Goal: Task Accomplishment & Management: Manage account settings

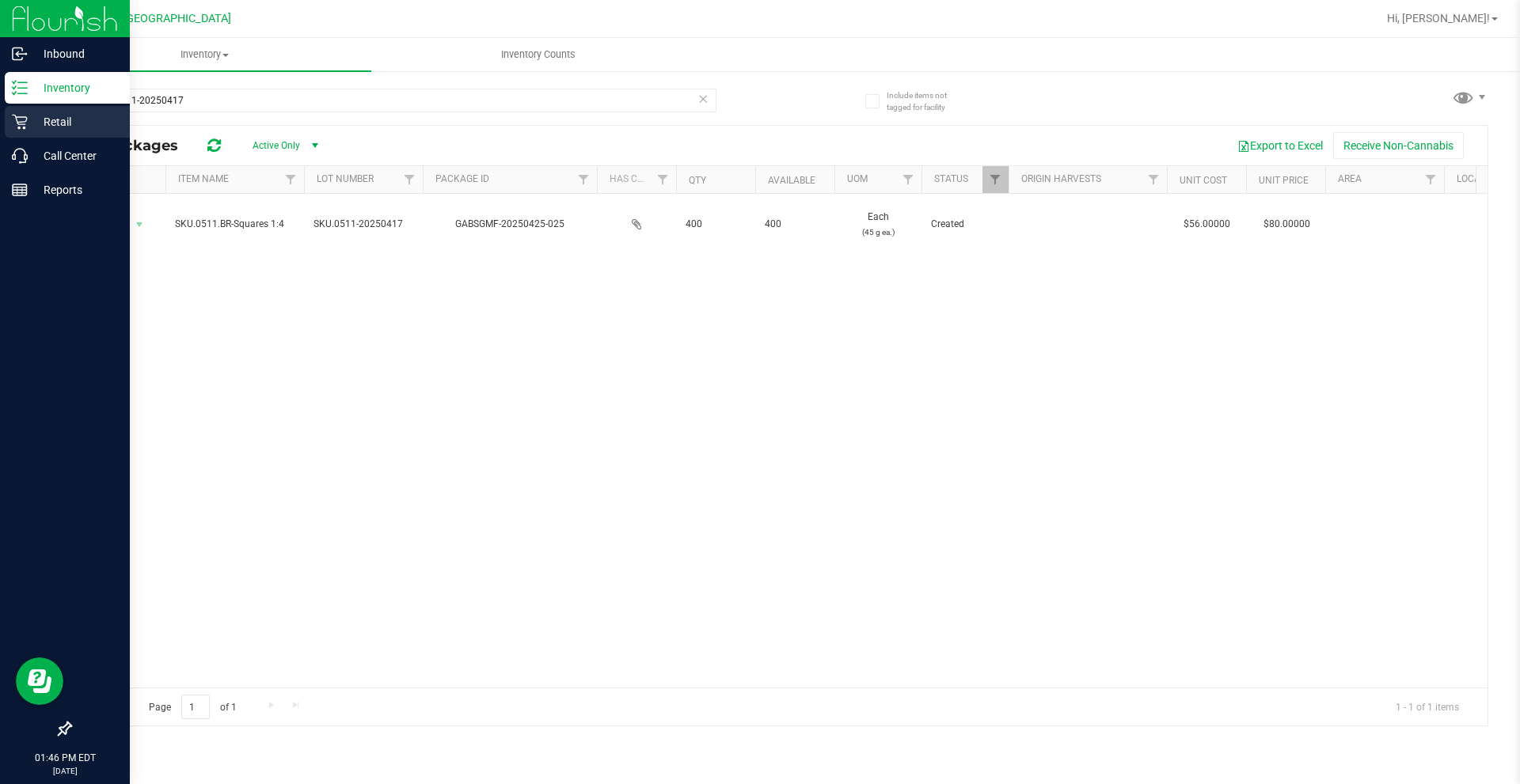
click at [57, 123] on p "Retail" at bounding box center [75, 122] width 95 height 19
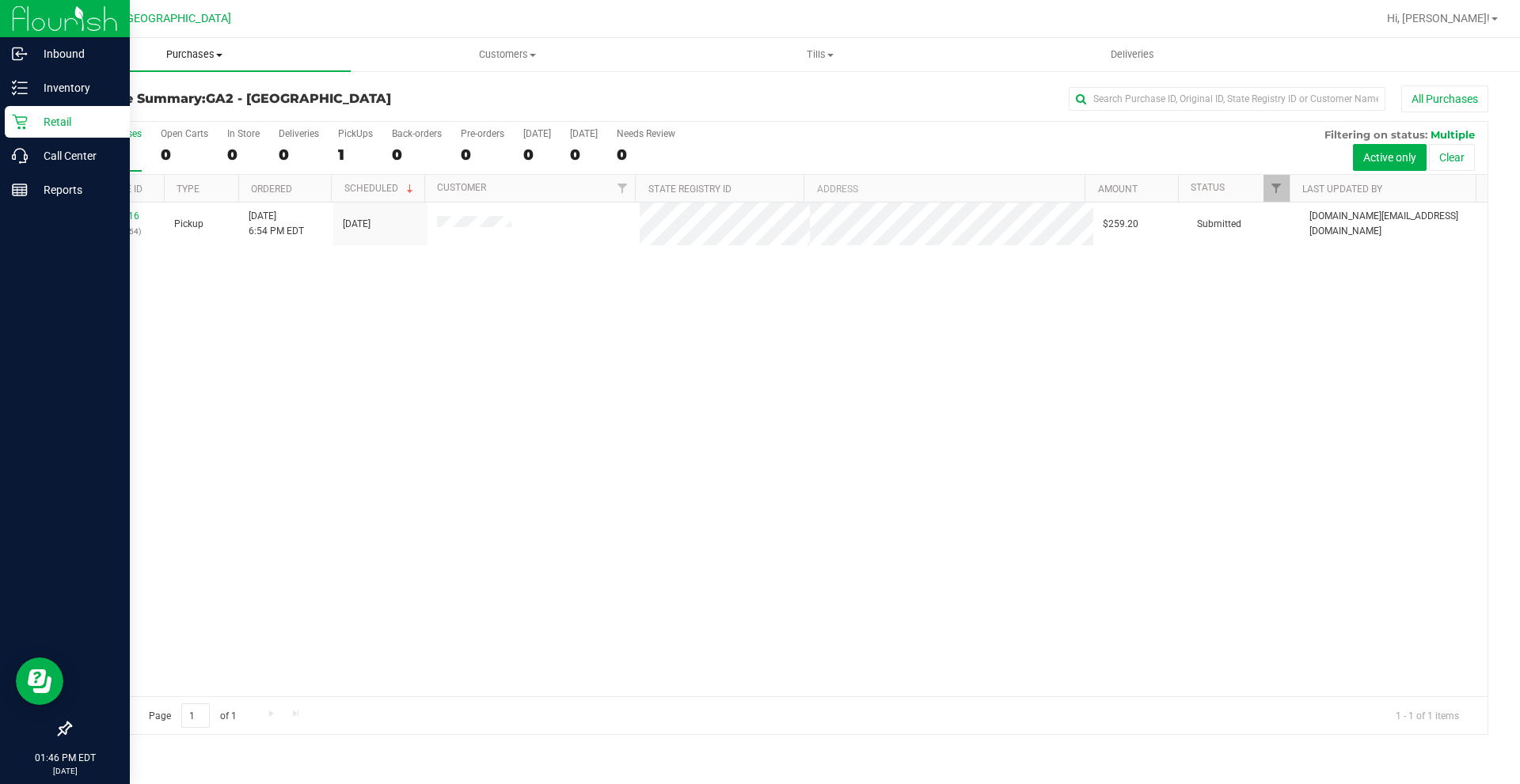
click at [198, 55] on span "Purchases" at bounding box center [194, 54] width 313 height 14
click at [72, 122] on p "Retail" at bounding box center [75, 122] width 95 height 19
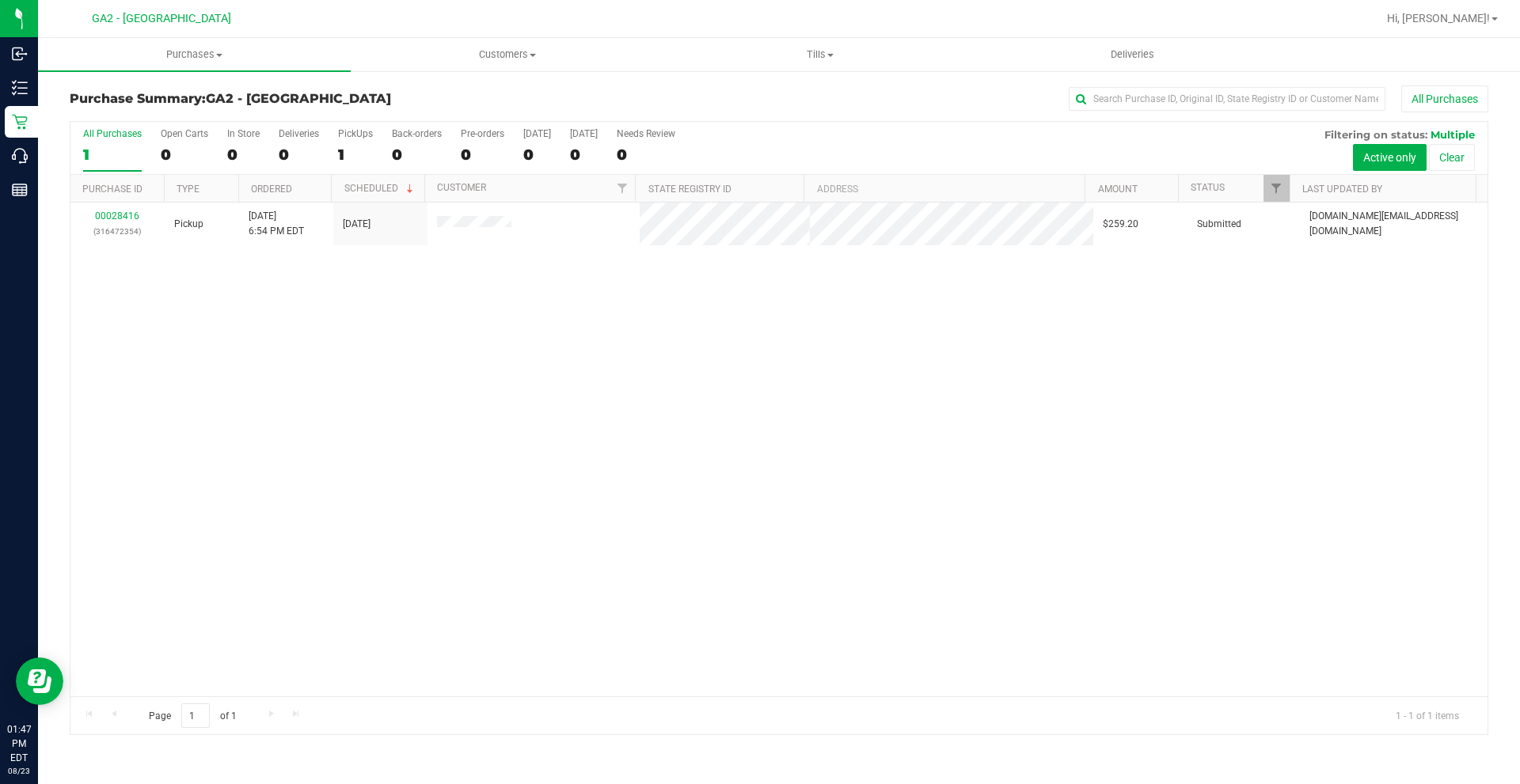
click at [377, 347] on div "00028416 (316472354) Pickup [DATE] 6:54 PM EDT 8/22/2025 $259.20 Submitted [DOM…" at bounding box center [779, 449] width 1416 height 494
click at [217, 47] on uib-tab-heading "Purchases Summary of purchases Fulfillment All purchases" at bounding box center [194, 54] width 313 height 33
click at [217, 53] on span at bounding box center [220, 55] width 7 height 3
click at [107, 130] on span "All purchases" at bounding box center [94, 133] width 113 height 13
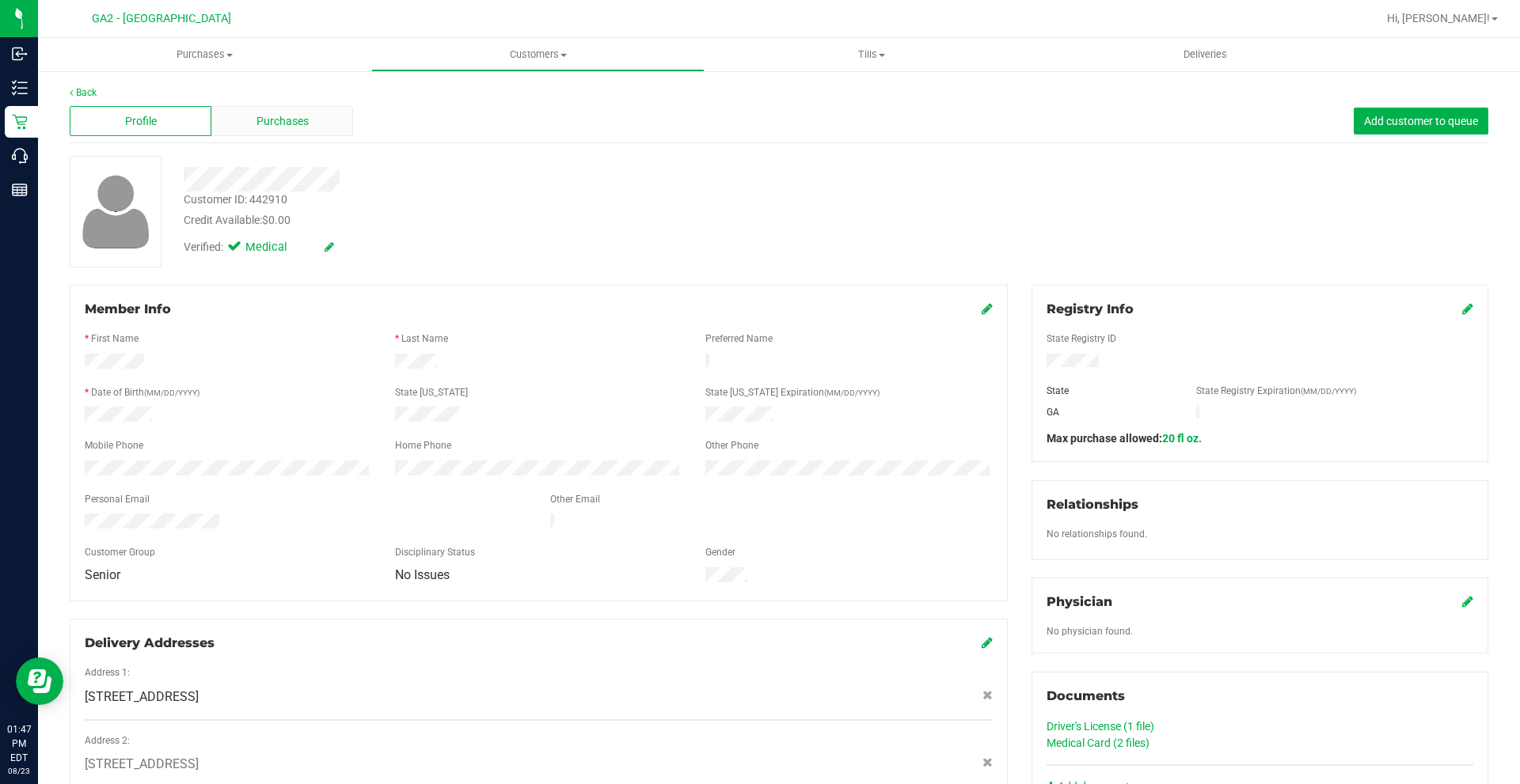
click at [279, 116] on span "Purchases" at bounding box center [282, 122] width 52 height 16
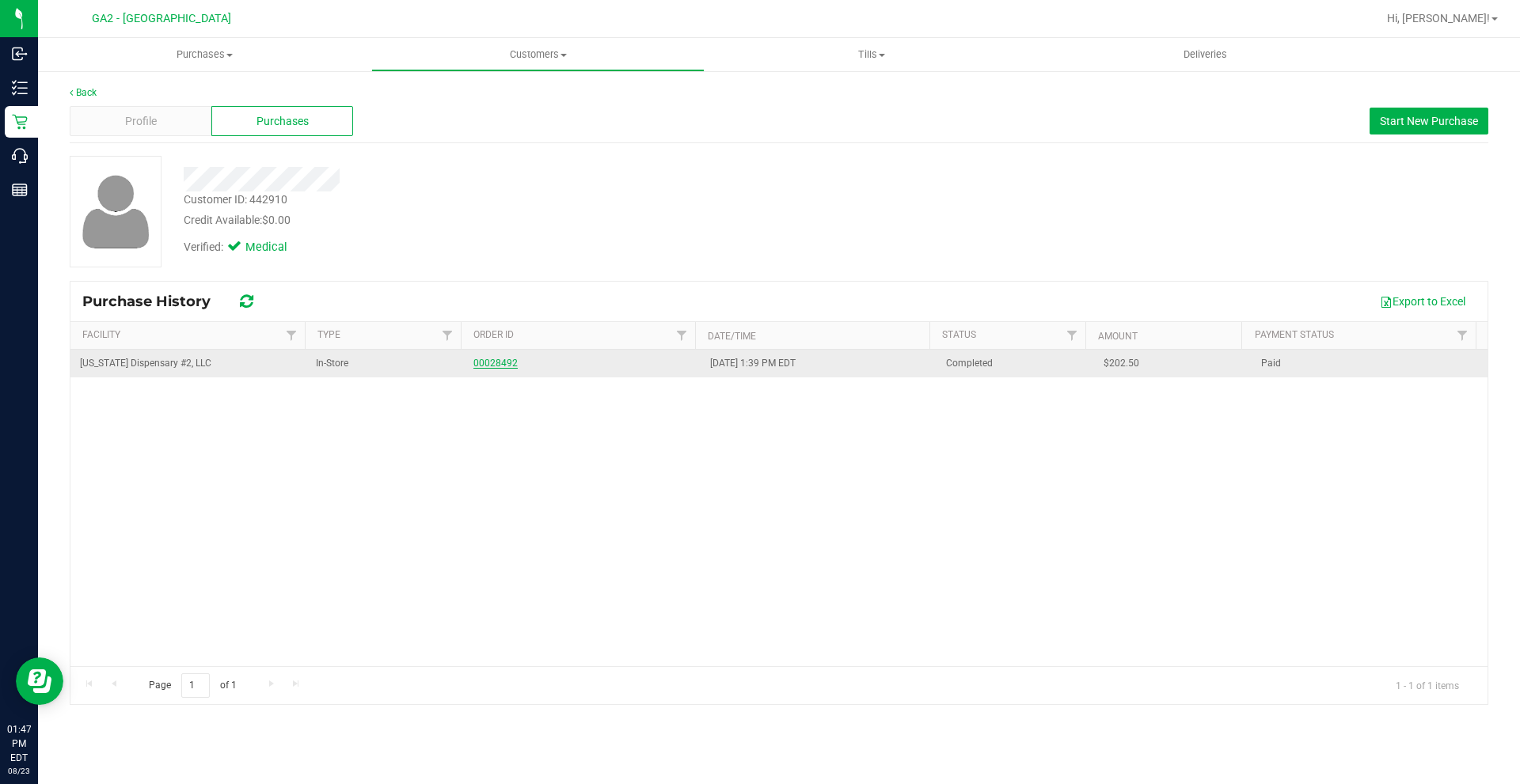
click at [491, 364] on link "00028492" at bounding box center [495, 363] width 44 height 11
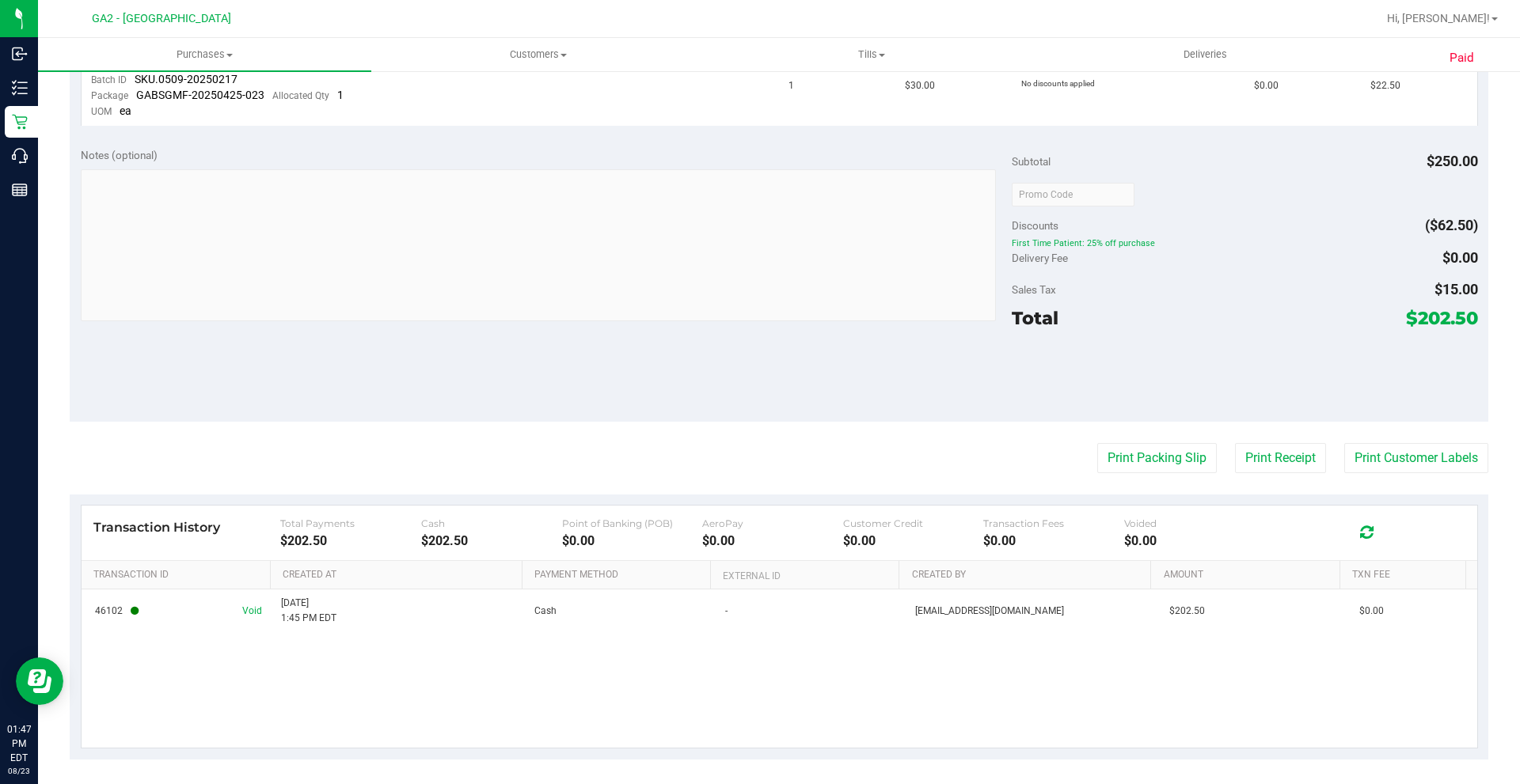
scroll to position [717, 0]
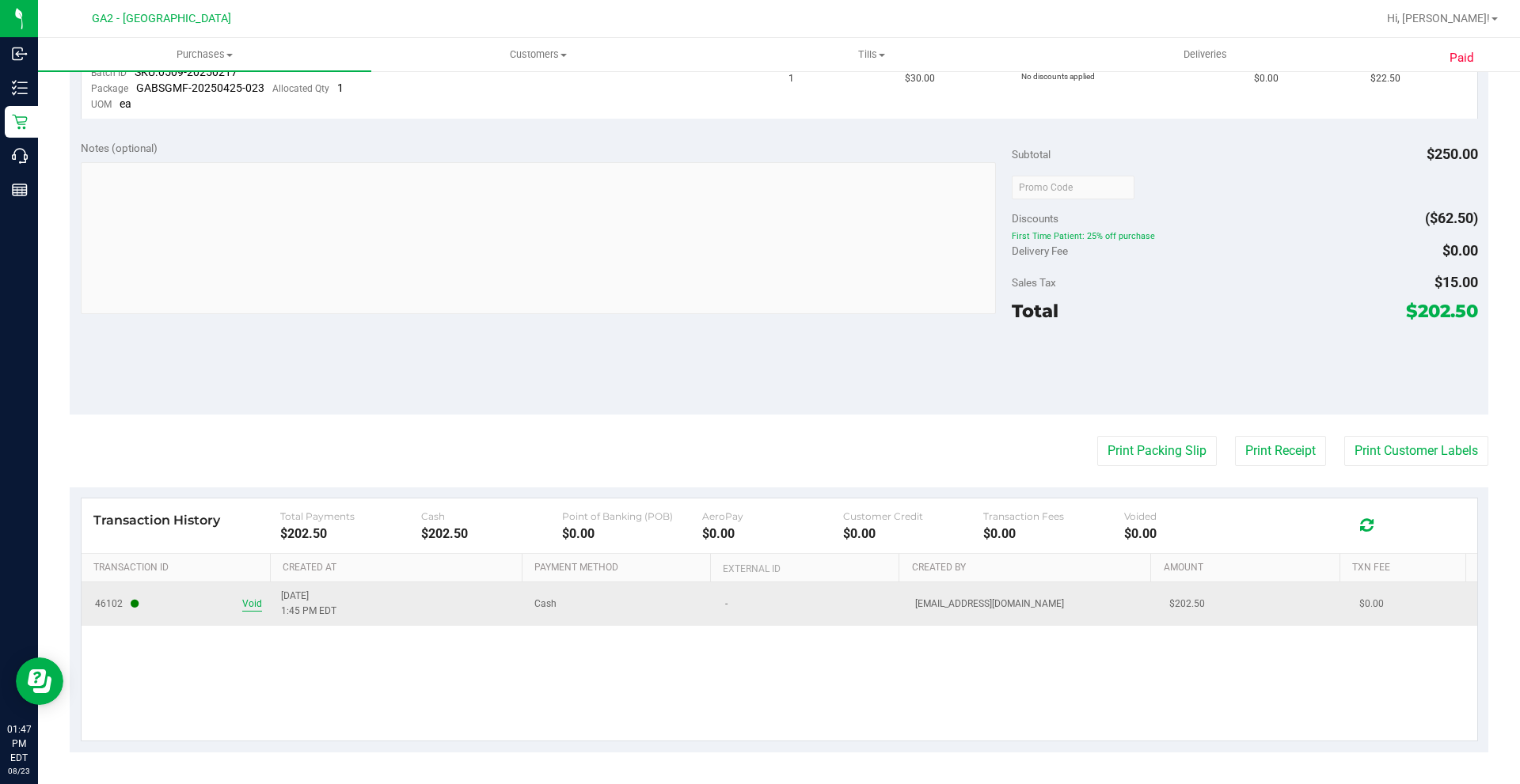
click at [252, 605] on span "Void" at bounding box center [252, 604] width 20 height 15
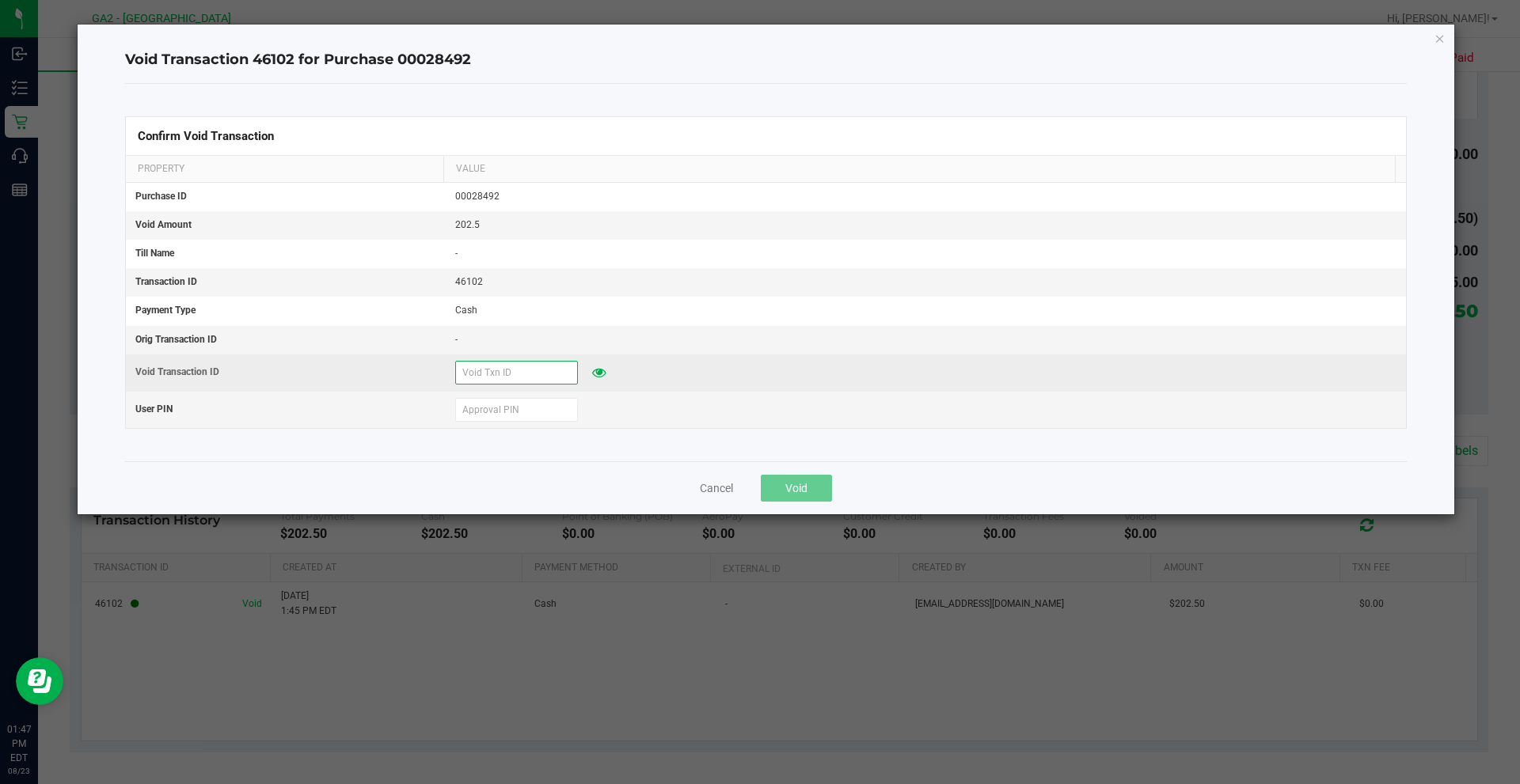
click at [510, 370] on input "text" at bounding box center [516, 373] width 123 height 24
click at [514, 369] on input "text" at bounding box center [516, 373] width 123 height 24
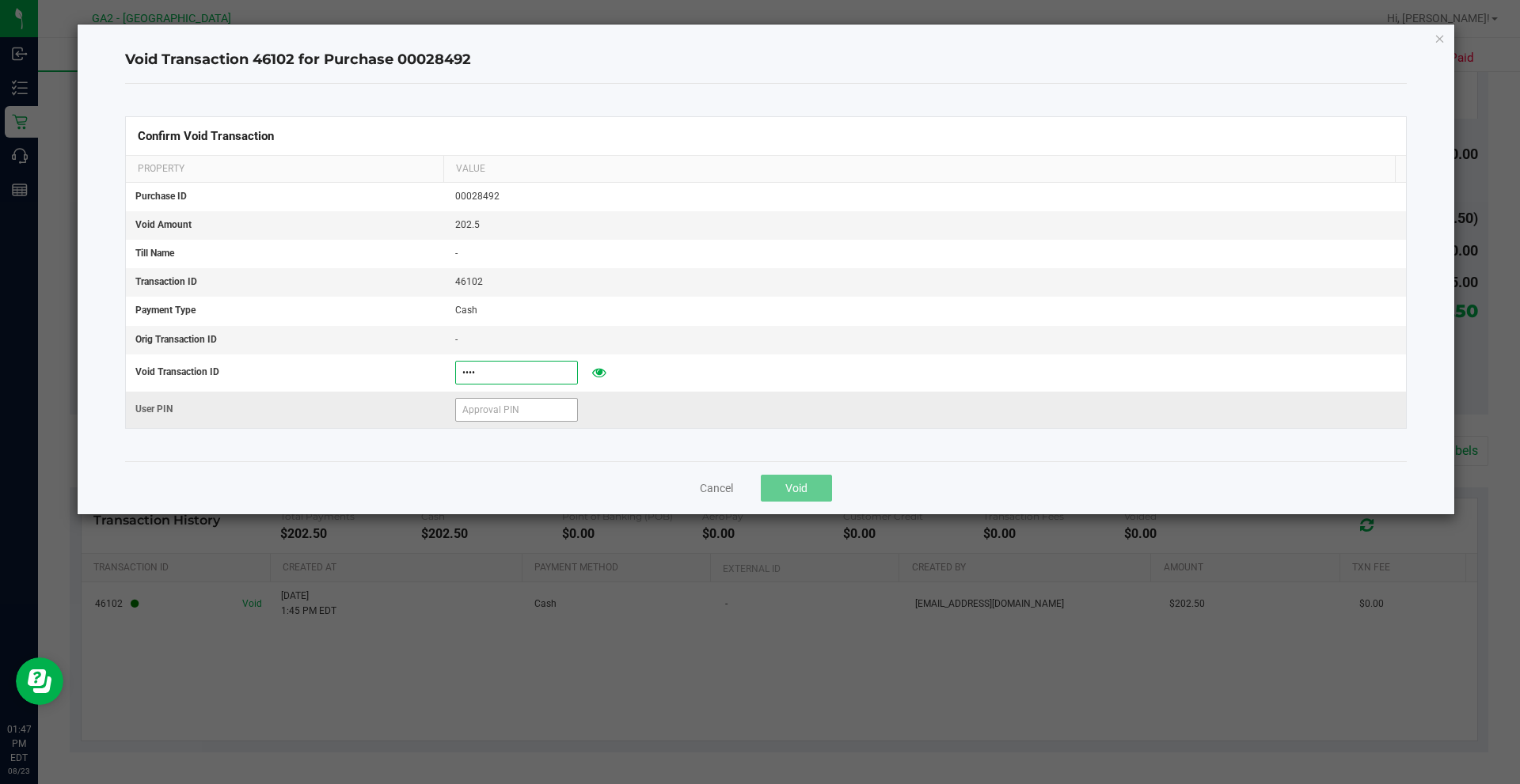
type input "0000"
click at [493, 407] on input "text" at bounding box center [516, 410] width 123 height 24
type input "661131"
click at [792, 490] on span "Void" at bounding box center [796, 488] width 22 height 12
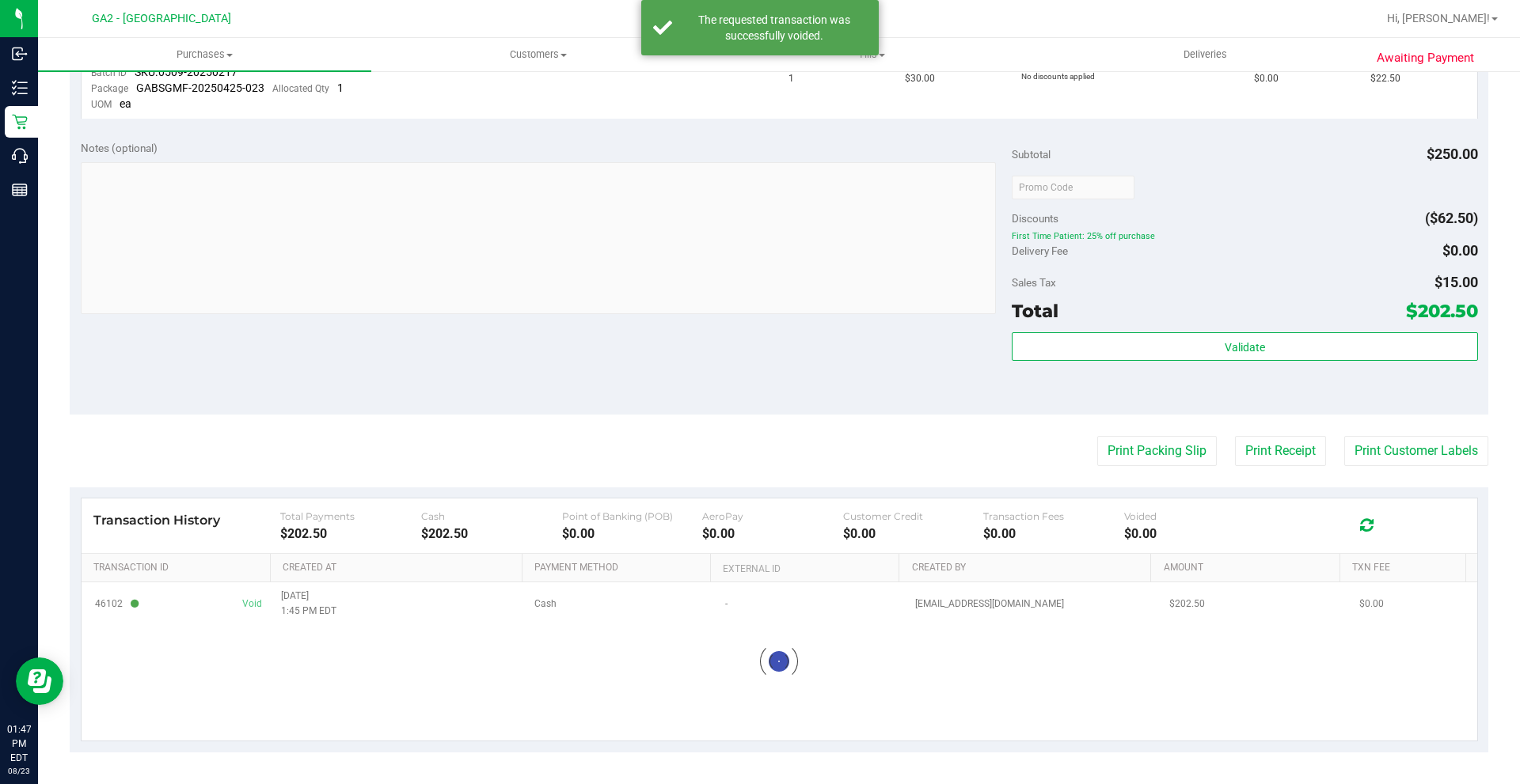
scroll to position [679, 0]
